Goal: Use online tool/utility: Utilize a website feature to perform a specific function

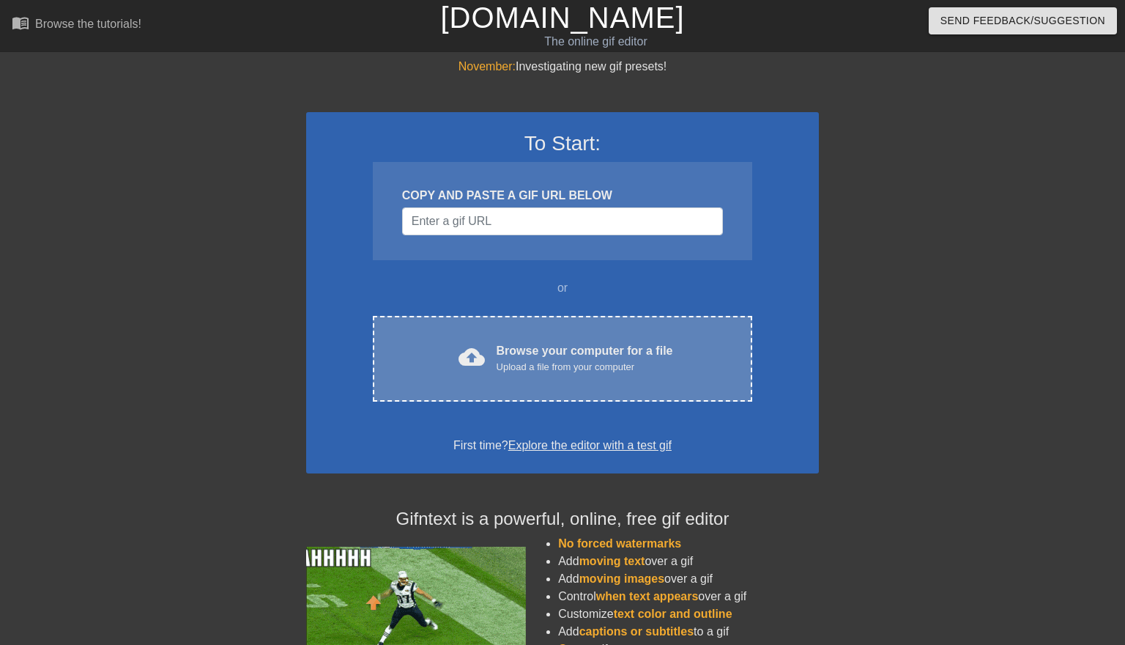
click at [509, 360] on div "Upload a file from your computer" at bounding box center [585, 367] width 177 height 15
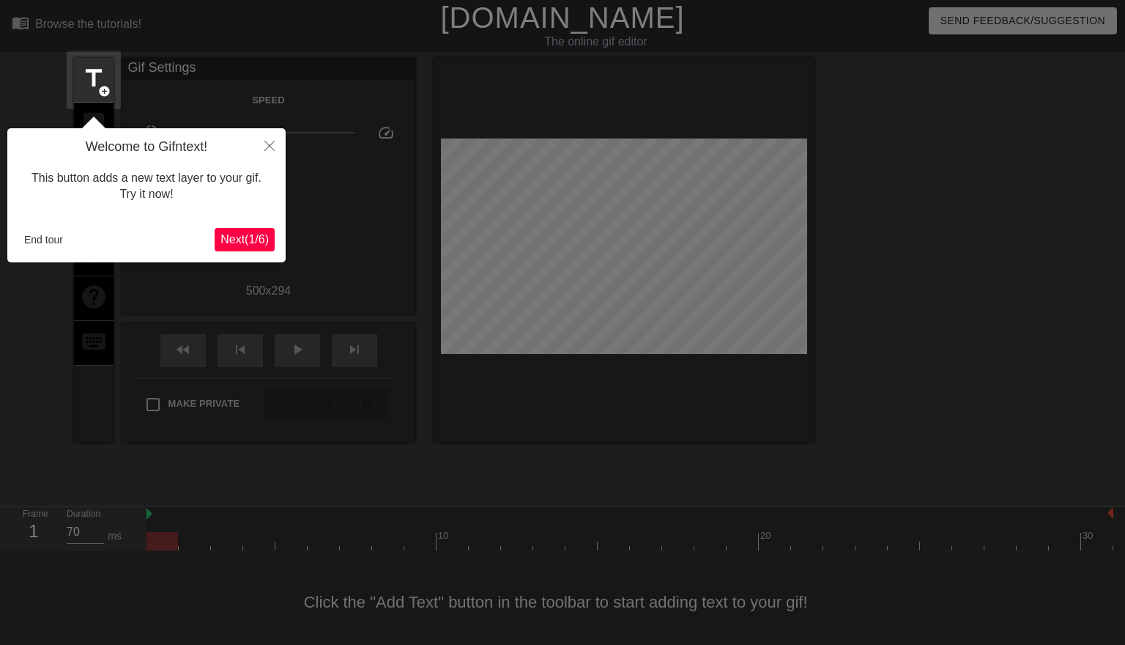
scroll to position [8, 0]
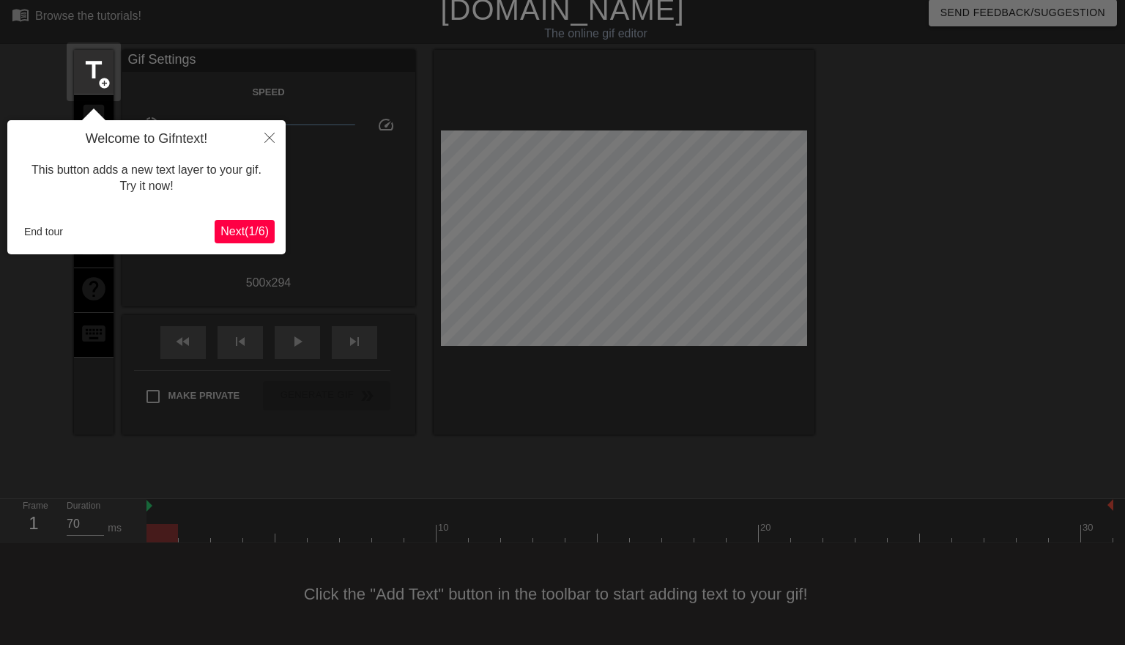
click at [269, 140] on icon "Close" at bounding box center [269, 138] width 10 height 10
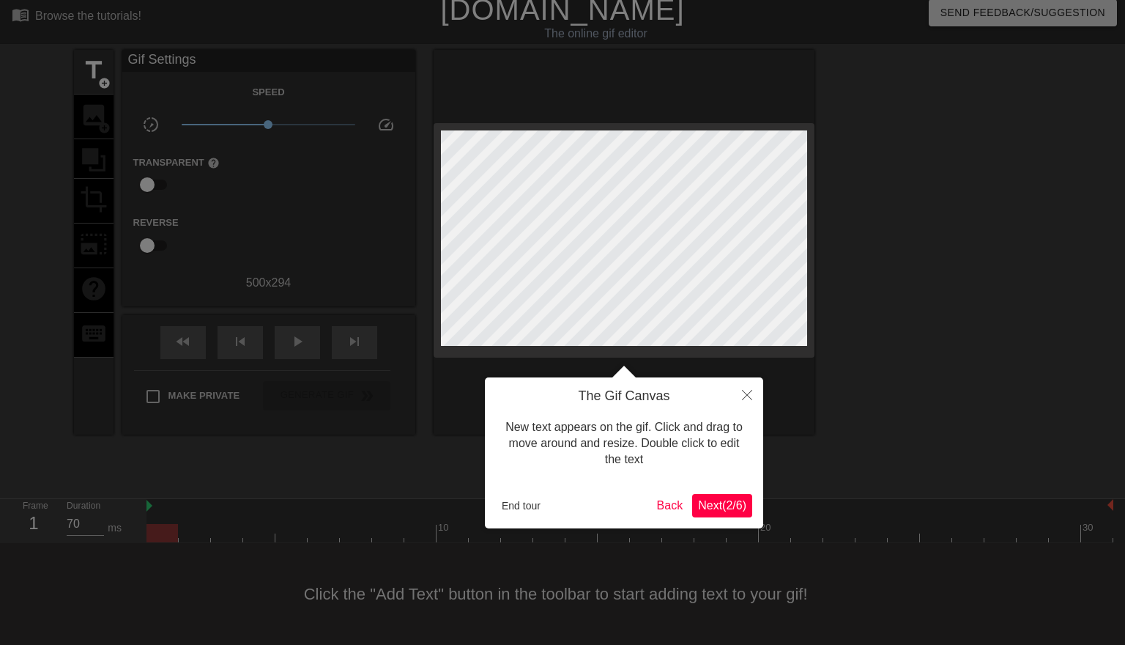
scroll to position [0, 0]
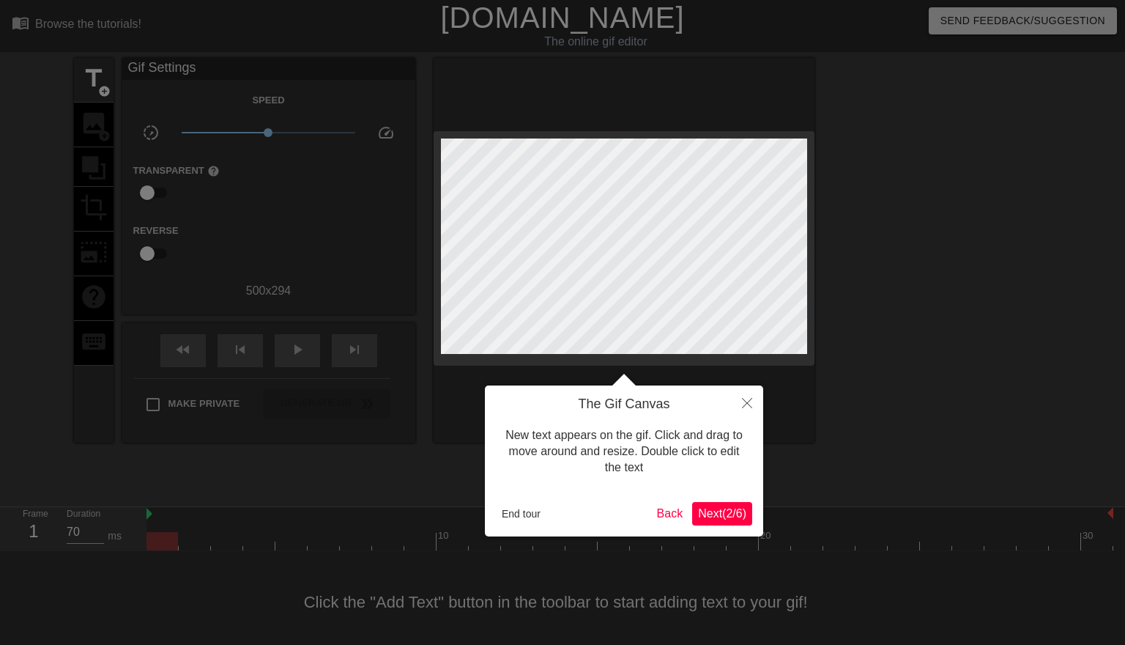
click at [530, 513] on button "End tour" at bounding box center [521, 514] width 51 height 22
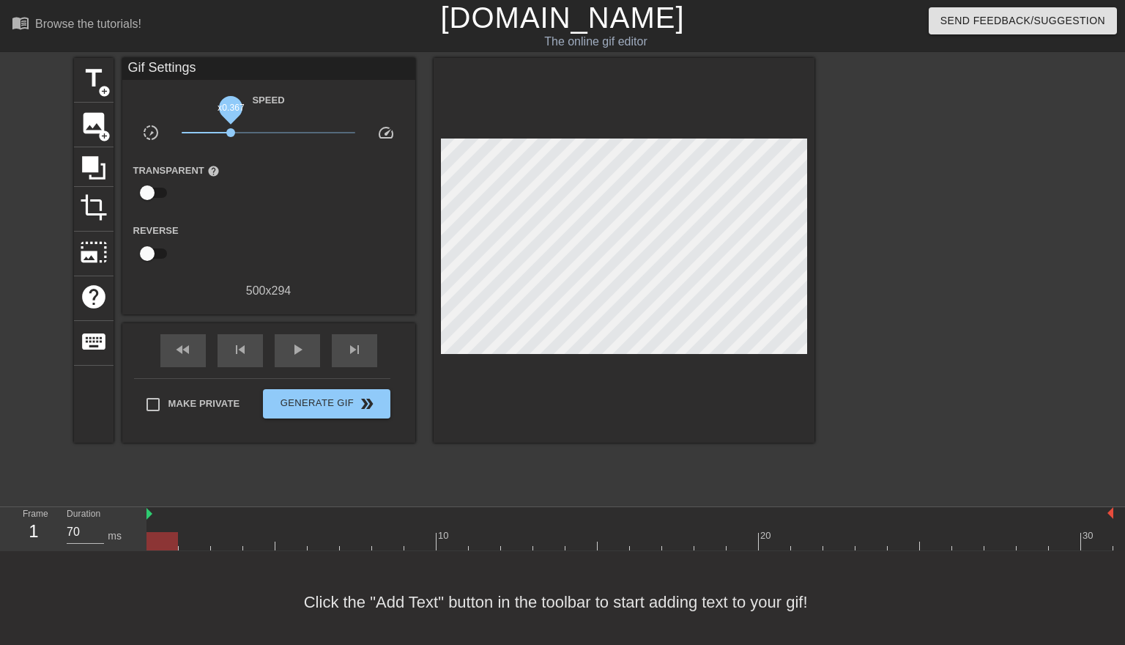
drag, startPoint x: 272, startPoint y: 132, endPoint x: 231, endPoint y: 131, distance: 41.0
click at [231, 131] on span "x0.367" at bounding box center [230, 132] width 9 height 9
click at [296, 351] on span "play_arrow" at bounding box center [298, 350] width 18 height 18
drag, startPoint x: 234, startPoint y: 134, endPoint x: 269, endPoint y: 134, distance: 35.2
click at [269, 134] on span "x1.01" at bounding box center [268, 132] width 9 height 9
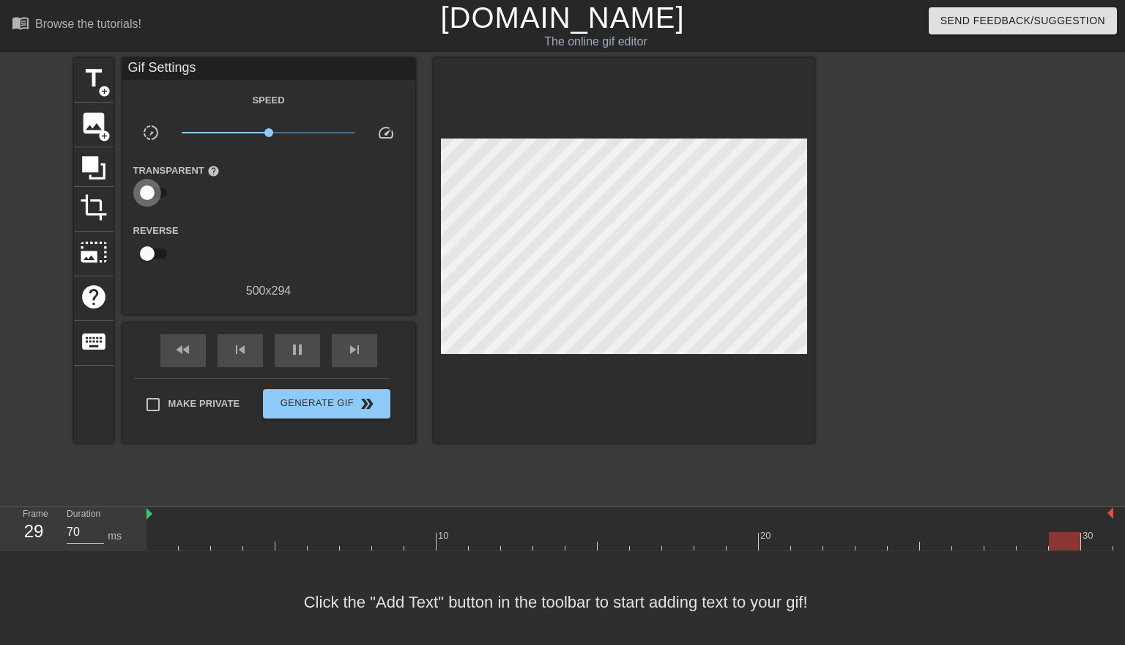
click at [152, 190] on input "checkbox" at bounding box center [147, 193] width 84 height 28
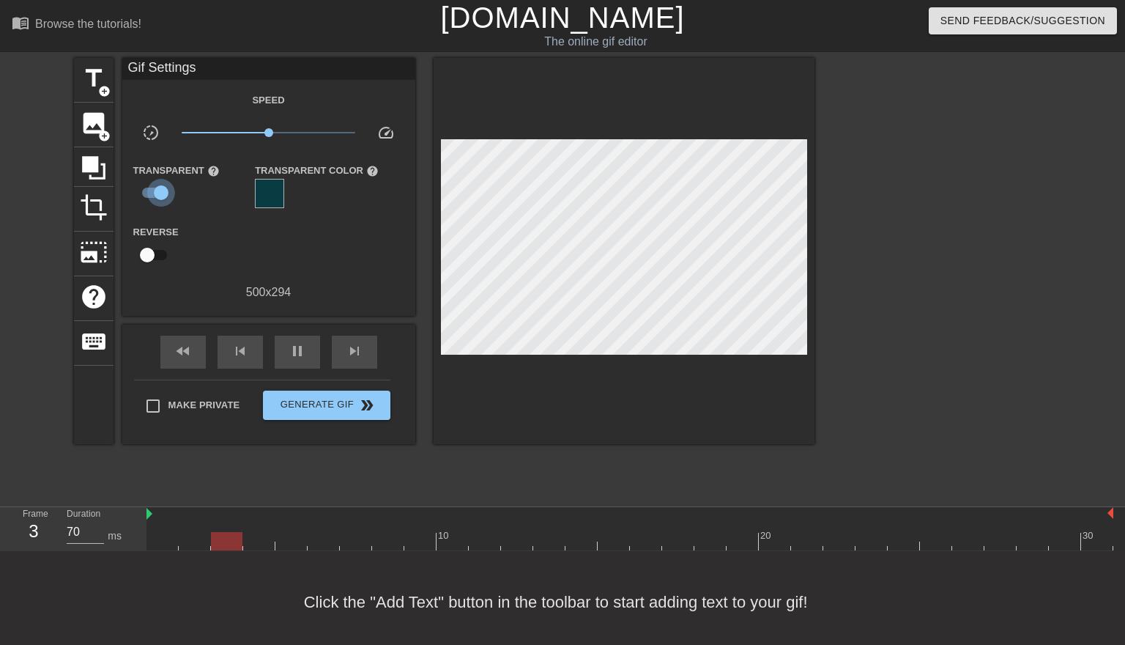
click at [159, 193] on input "checkbox" at bounding box center [161, 193] width 84 height 28
checkbox input "false"
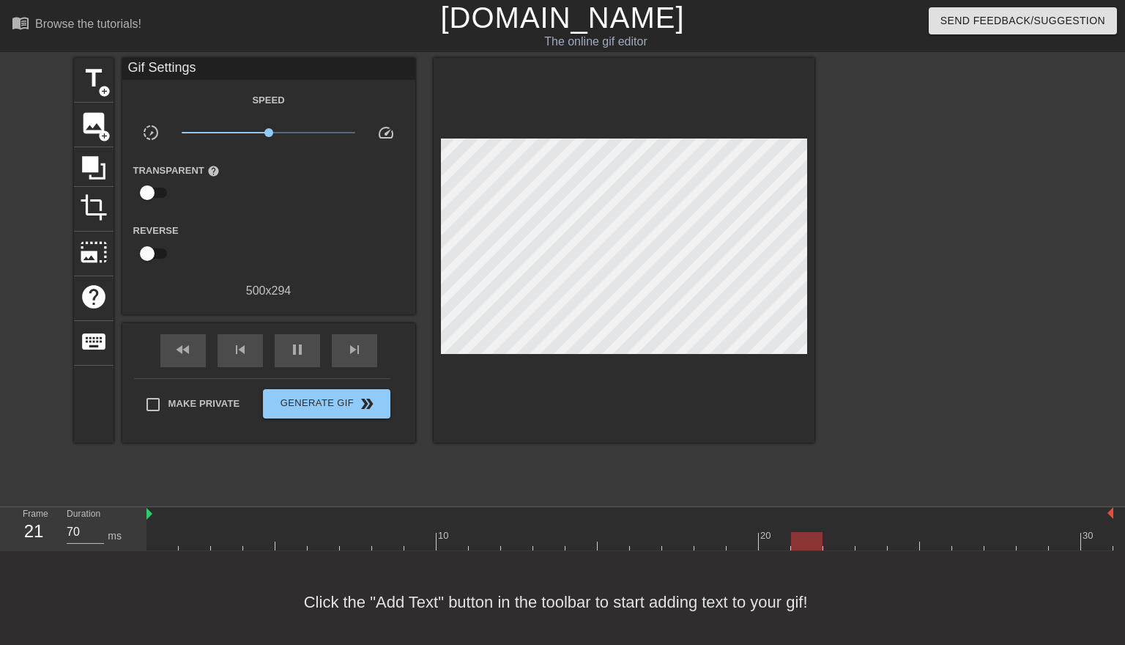
click at [150, 251] on input "checkbox" at bounding box center [147, 254] width 84 height 28
click at [150, 251] on input "checkbox" at bounding box center [161, 254] width 84 height 28
checkbox input "false"
click at [93, 89] on span "title" at bounding box center [94, 78] width 28 height 28
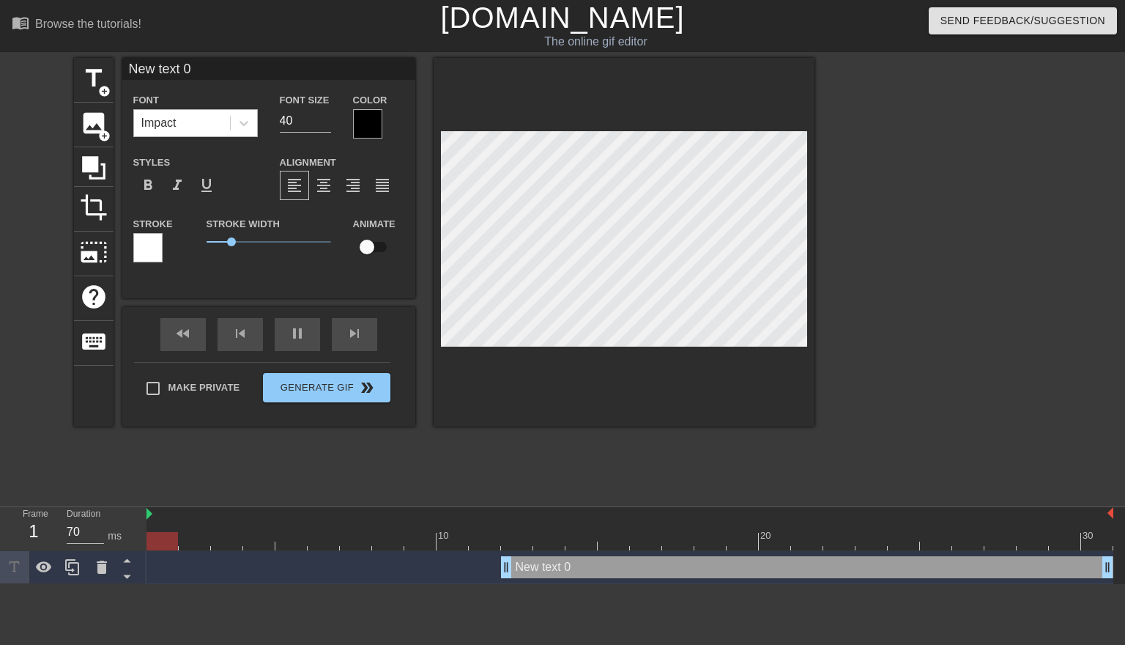
click at [218, 125] on div "Impact" at bounding box center [182, 123] width 96 height 26
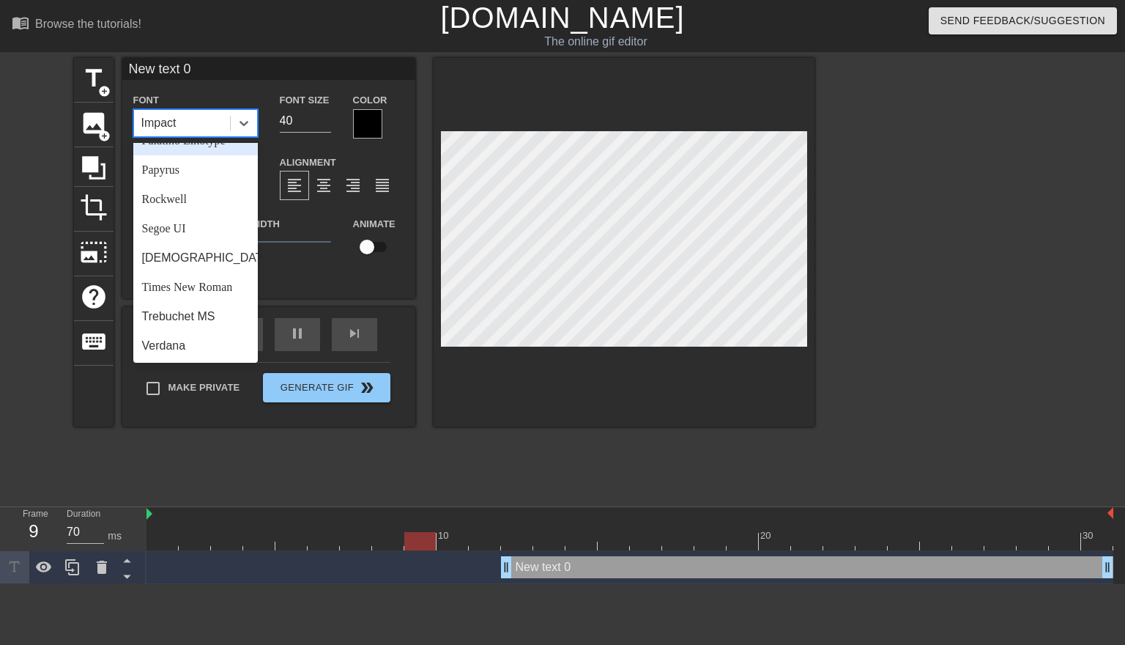
scroll to position [507, 0]
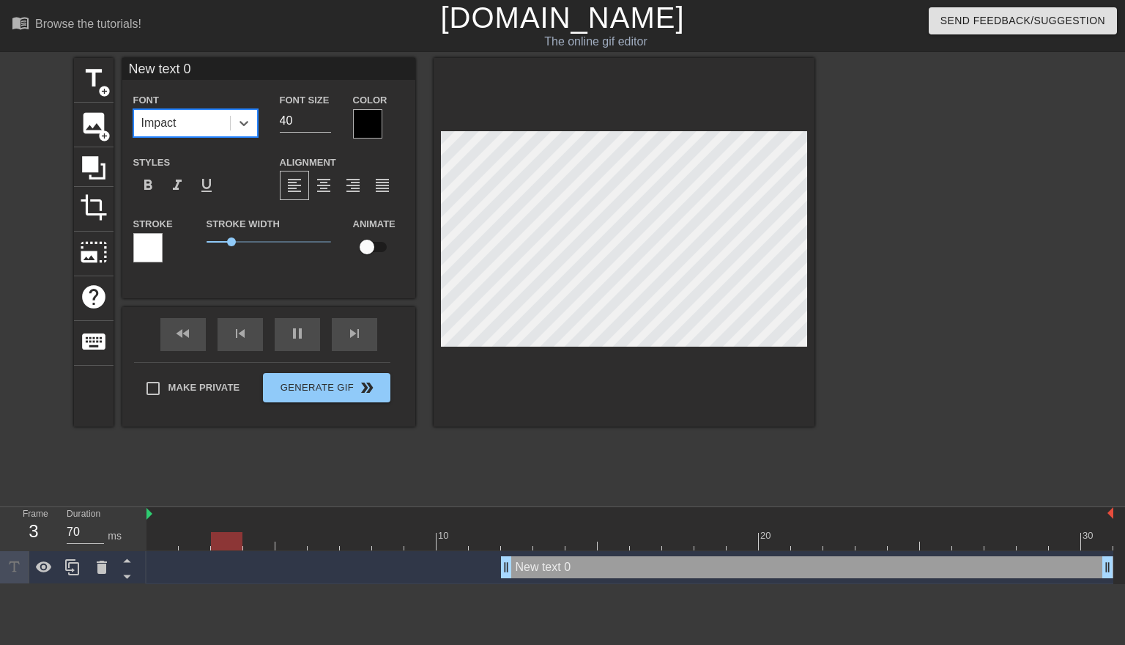
click at [198, 120] on div "Impact" at bounding box center [182, 123] width 96 height 26
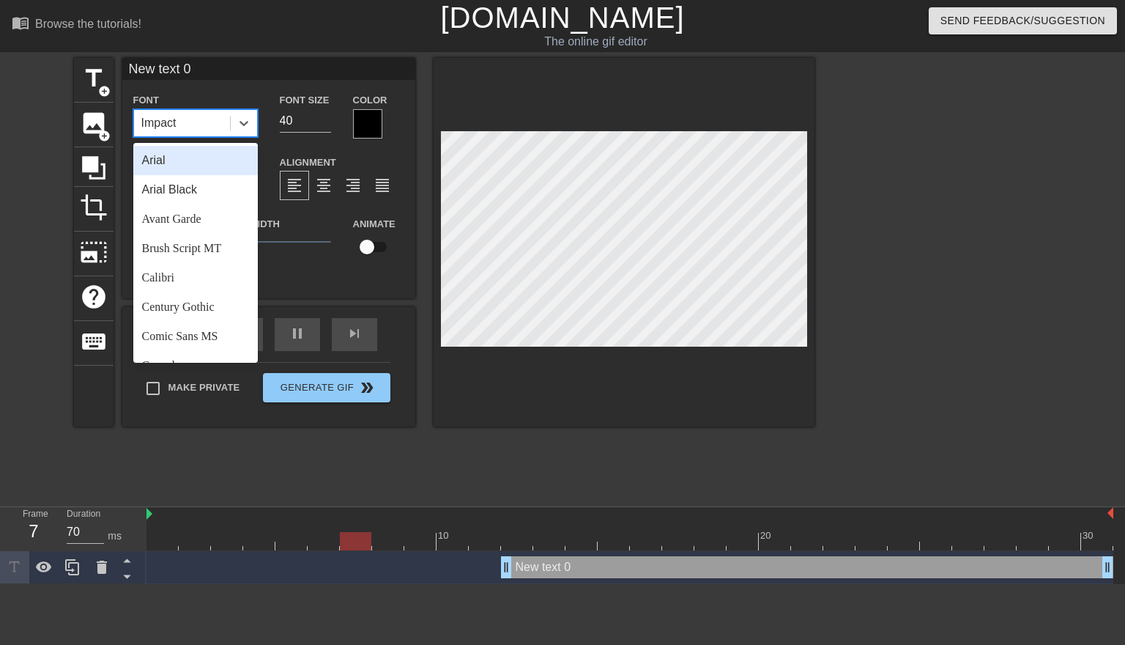
click at [198, 120] on div "Impact" at bounding box center [182, 123] width 96 height 26
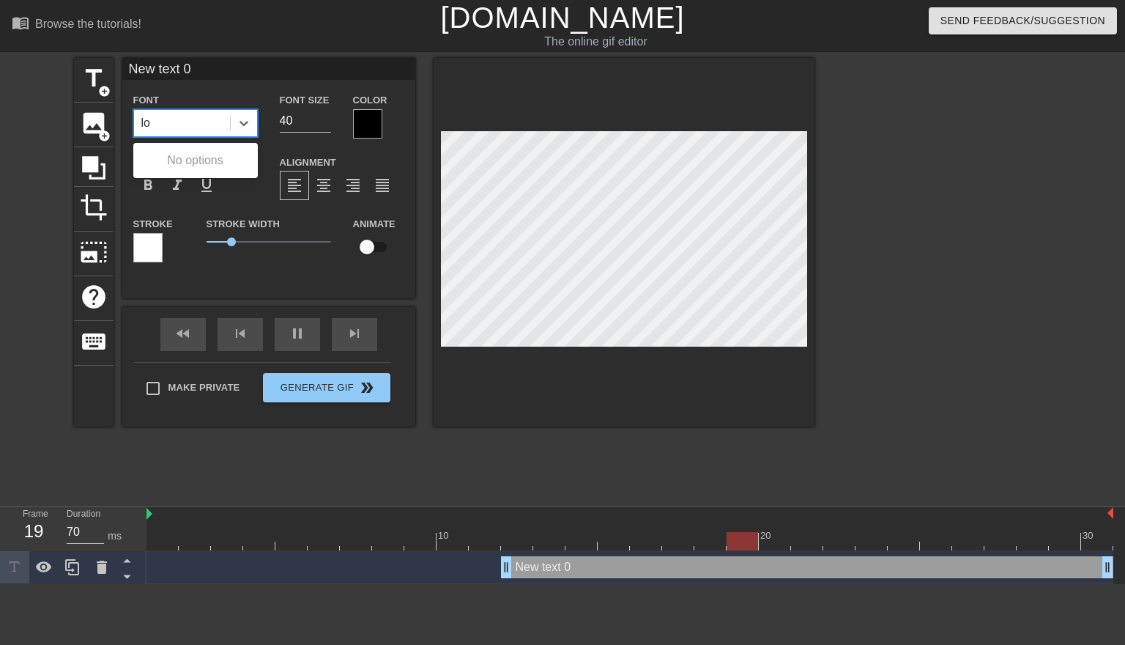
type input "l"
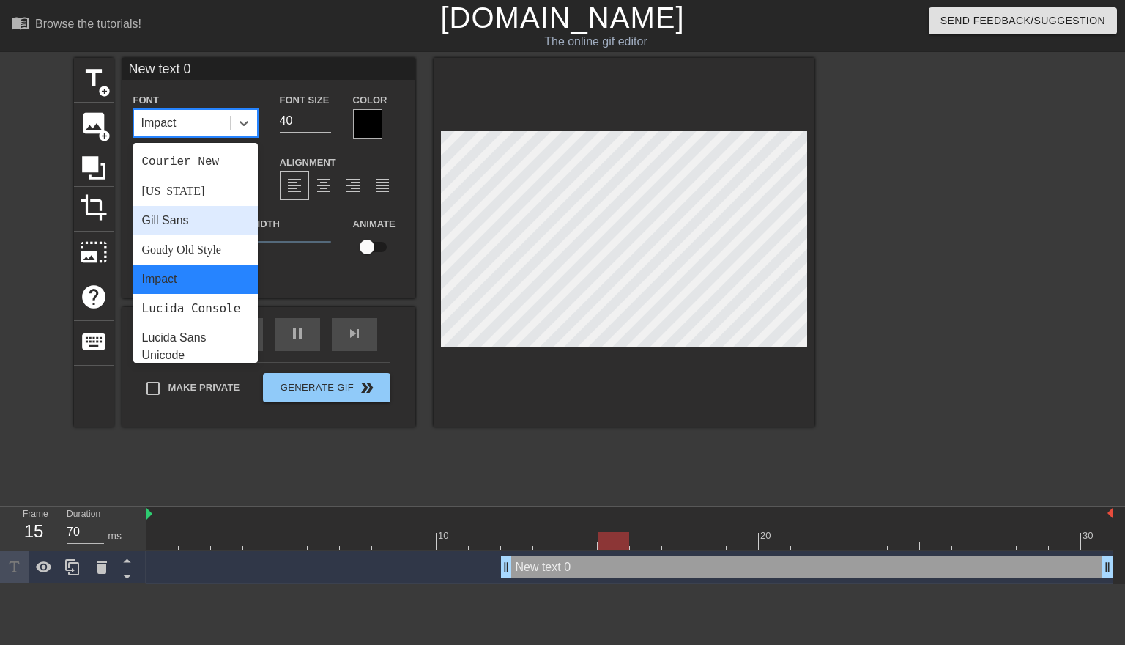
scroll to position [270, 0]
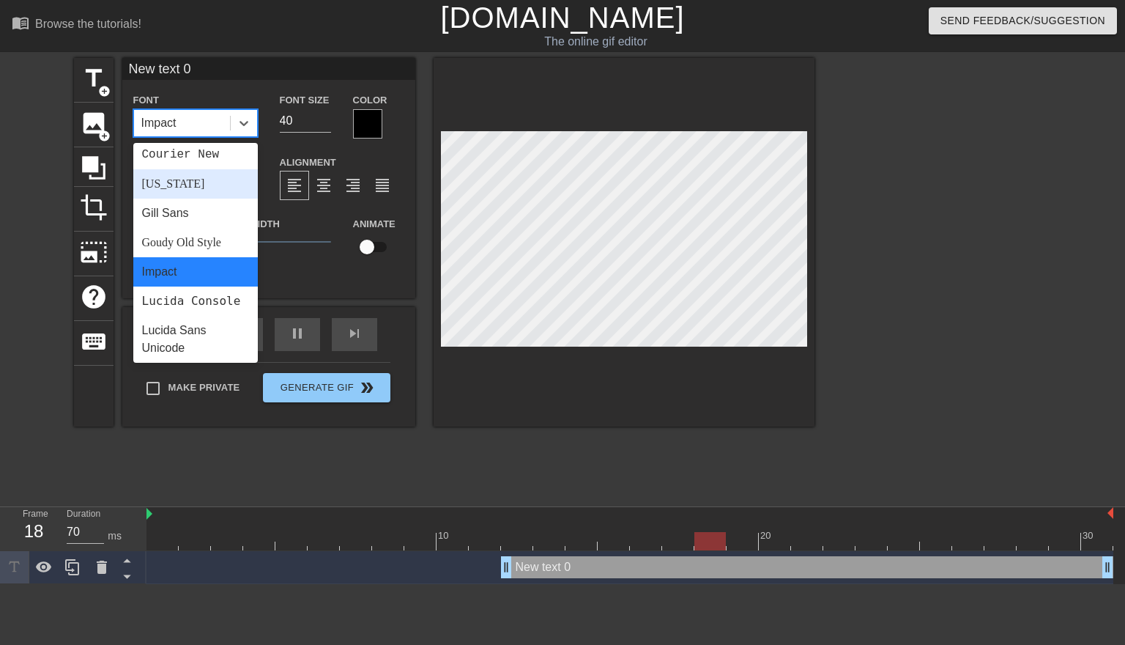
click at [179, 190] on div "Georgia" at bounding box center [195, 183] width 125 height 29
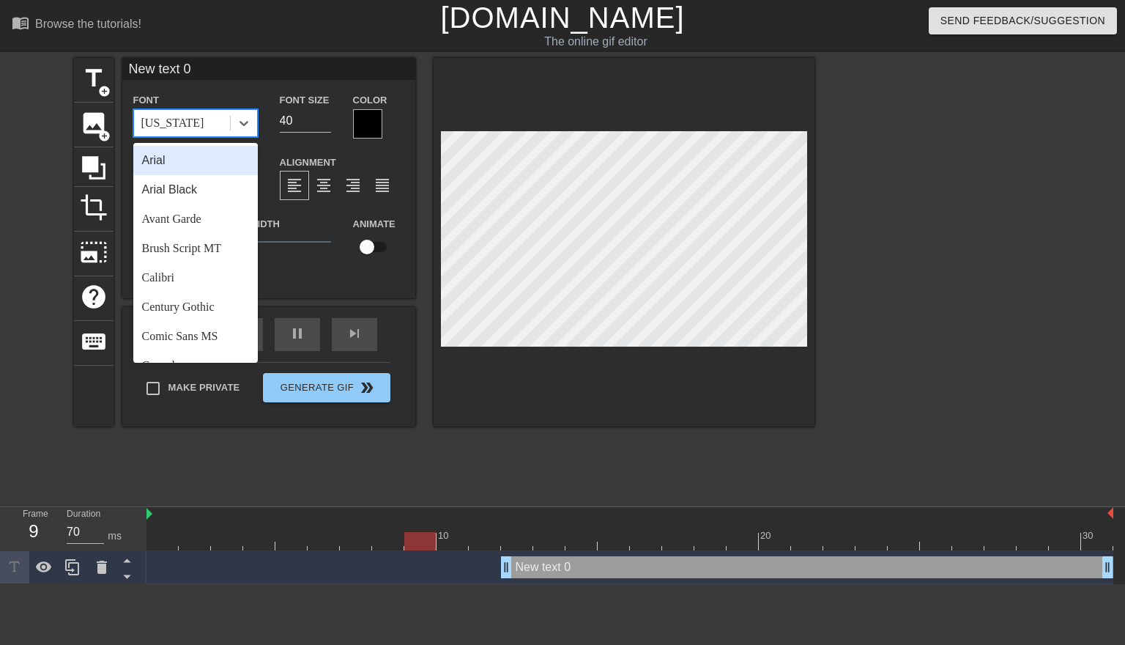
click at [229, 125] on div "Georgia" at bounding box center [182, 123] width 96 height 26
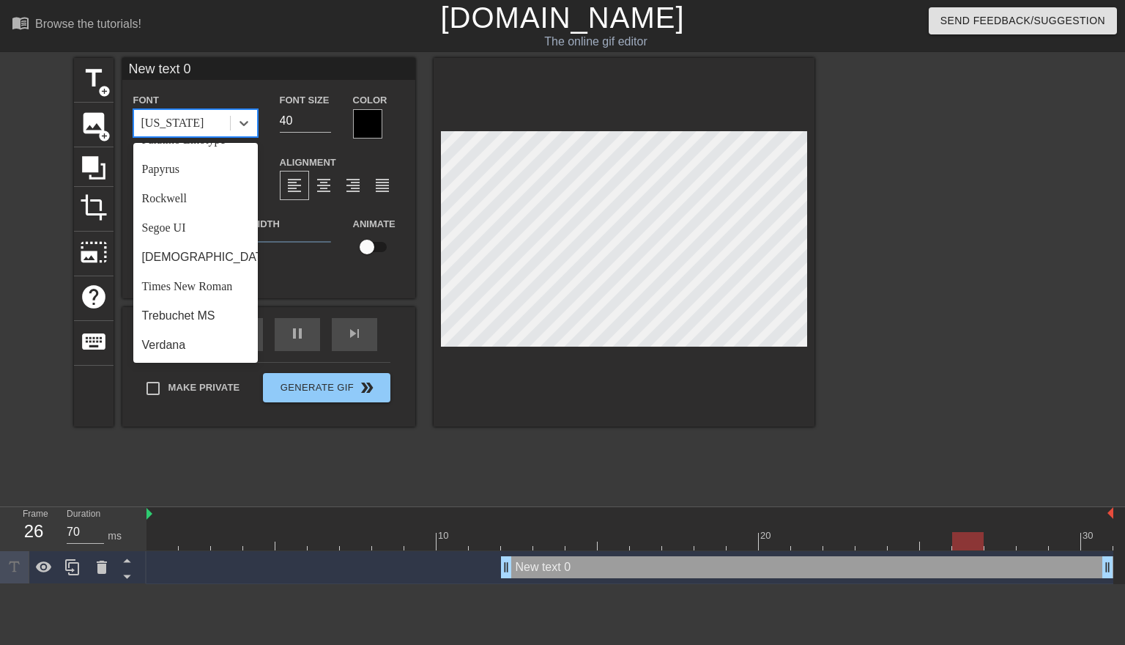
scroll to position [507, 0]
click at [243, 125] on icon at bounding box center [244, 123] width 9 height 5
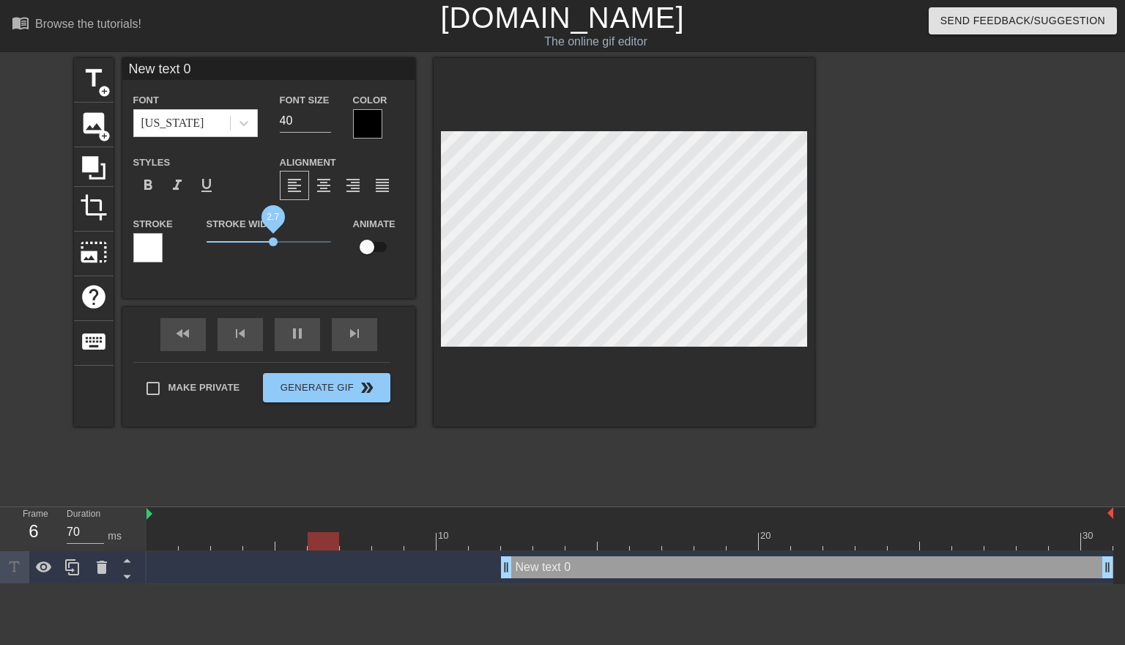
drag, startPoint x: 232, startPoint y: 243, endPoint x: 273, endPoint y: 244, distance: 41.0
click at [273, 244] on span "2.7" at bounding box center [273, 241] width 9 height 9
